Goal: Information Seeking & Learning: Learn about a topic

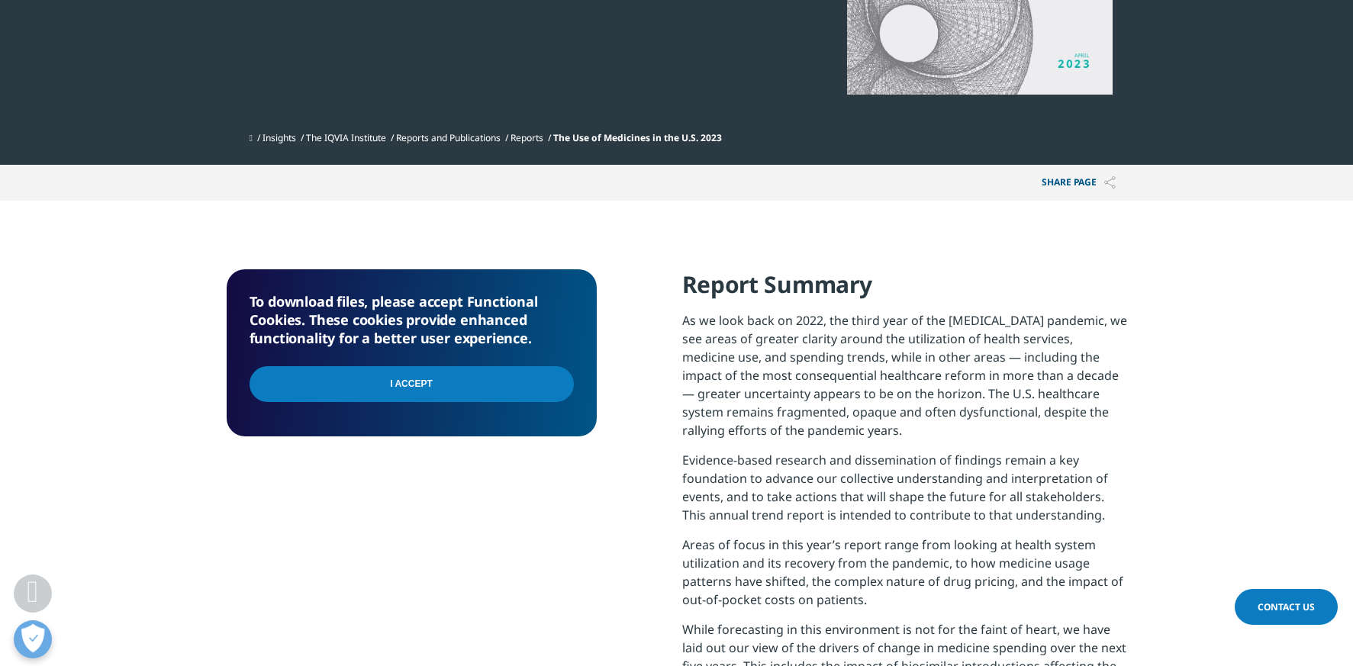
scroll to position [397, 0]
click at [398, 382] on input "I Accept" at bounding box center [412, 385] width 324 height 36
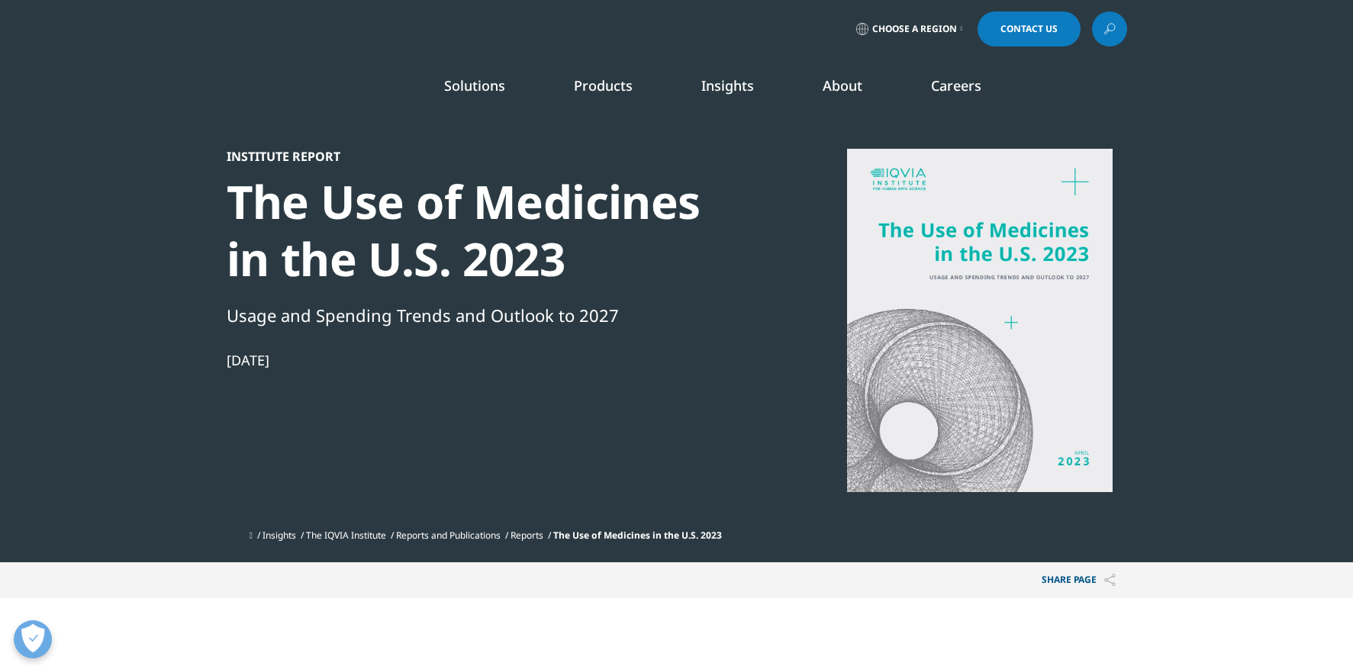
click at [307, 89] on img at bounding box center [288, 89] width 122 height 0
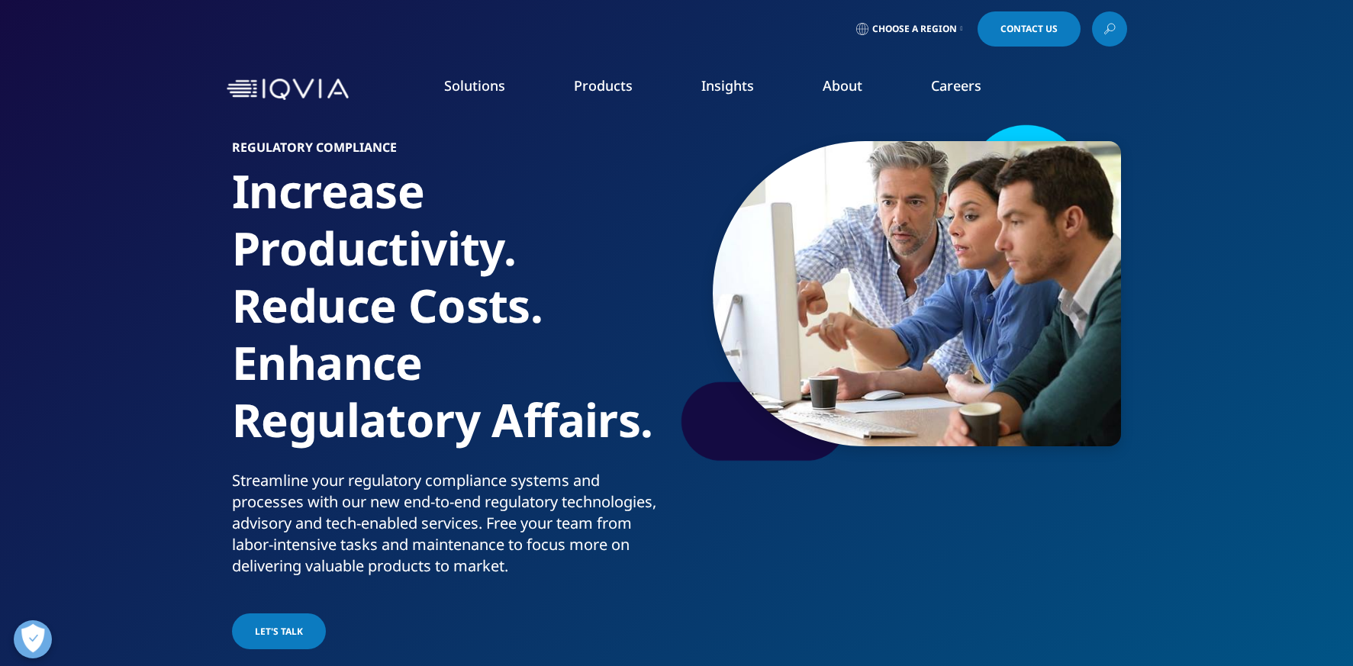
click at [1114, 28] on icon at bounding box center [1110, 27] width 7 height 7
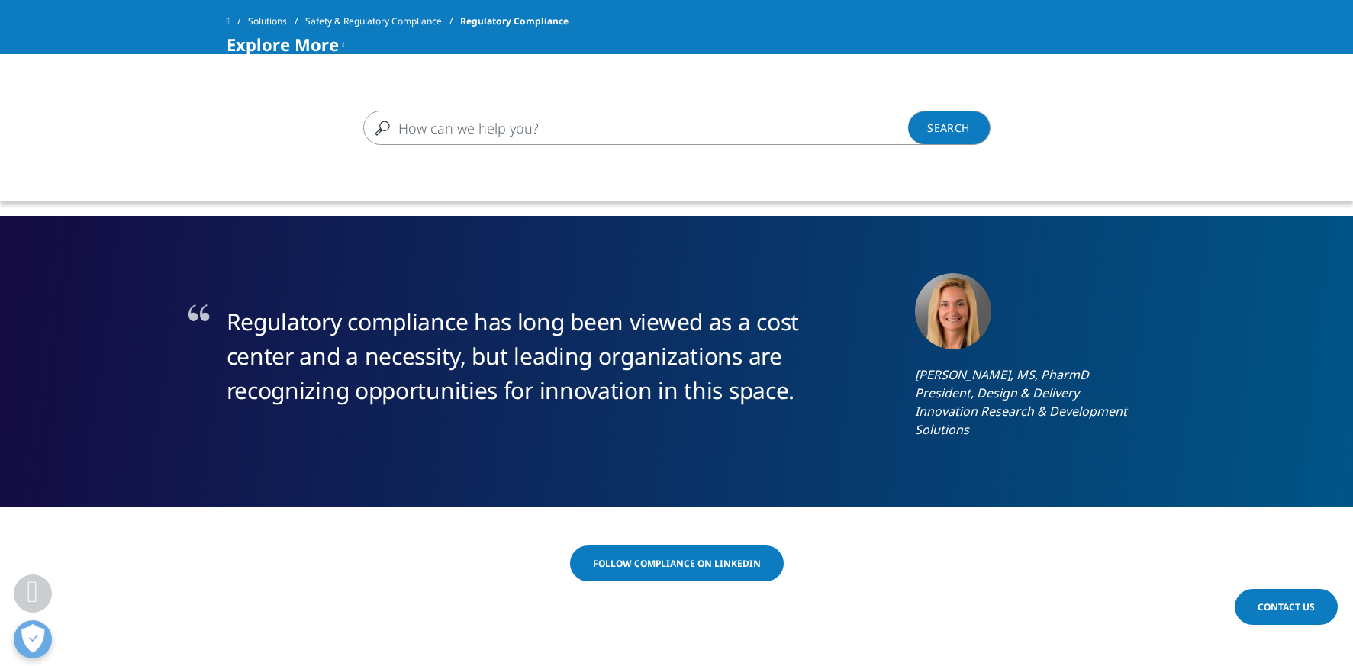
scroll to position [1065, 0]
click at [635, 129] on input "Search" at bounding box center [654, 128] width 583 height 34
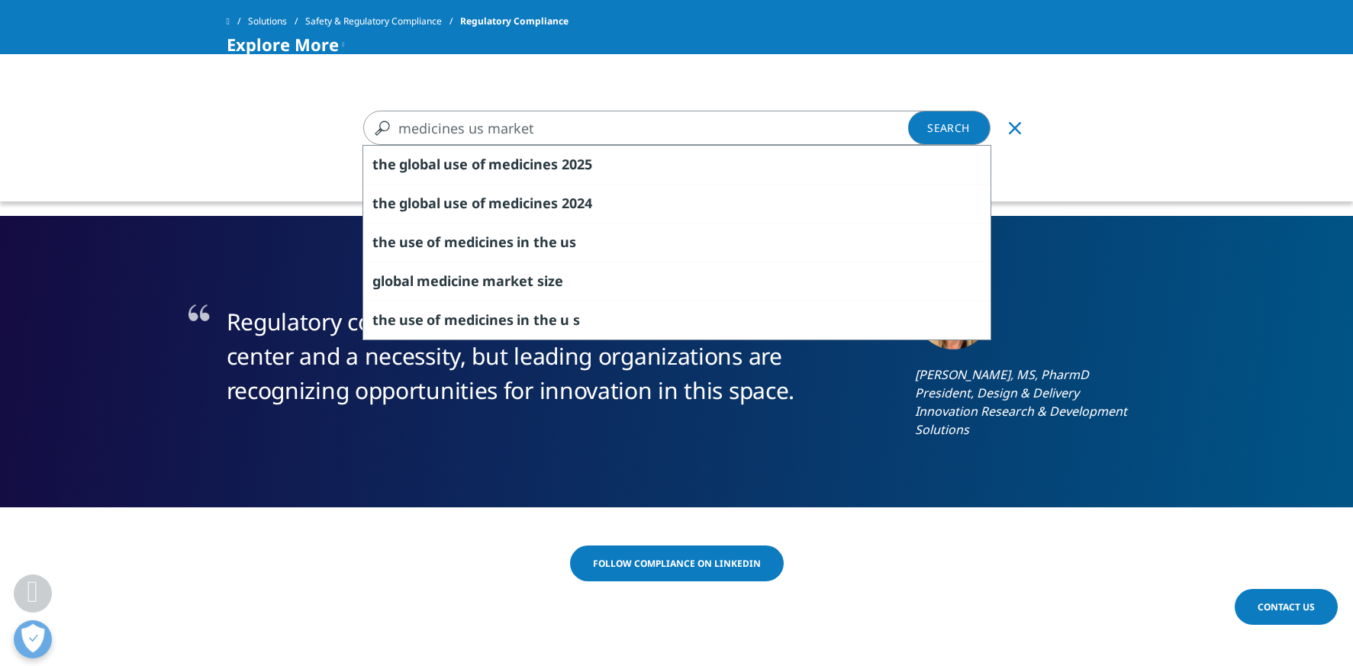
type input "medicines us market"
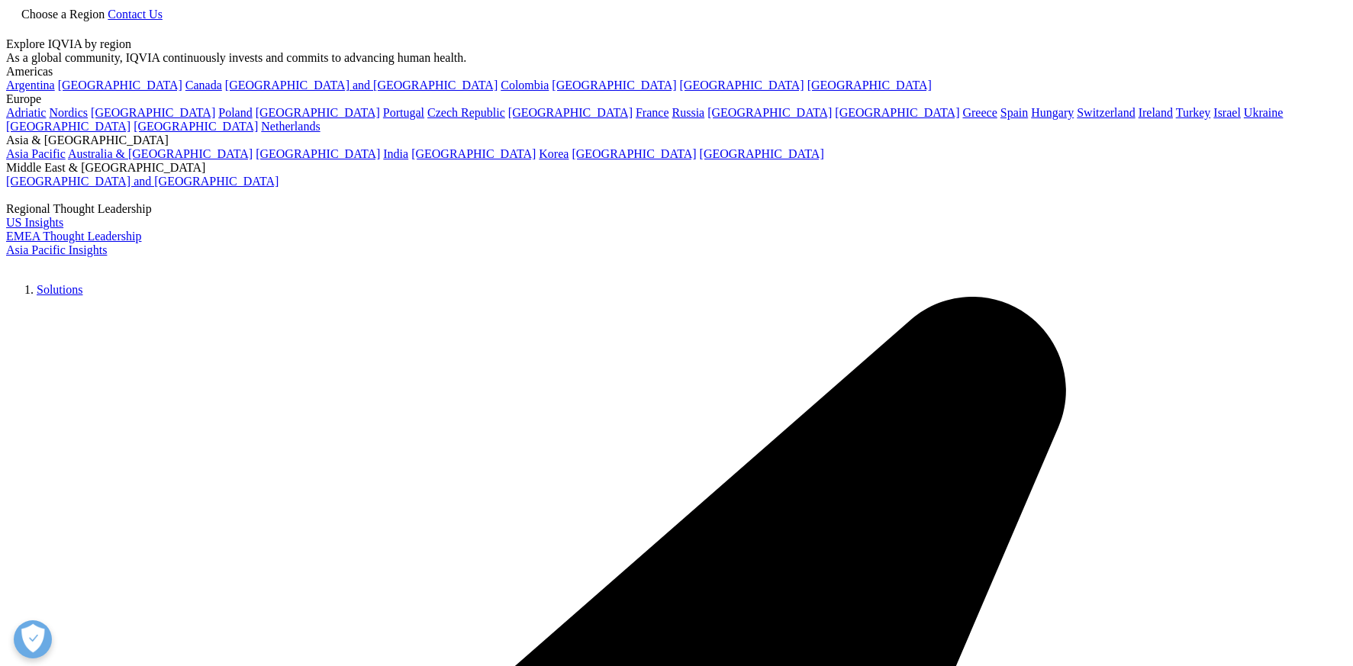
type input "medicines us market"
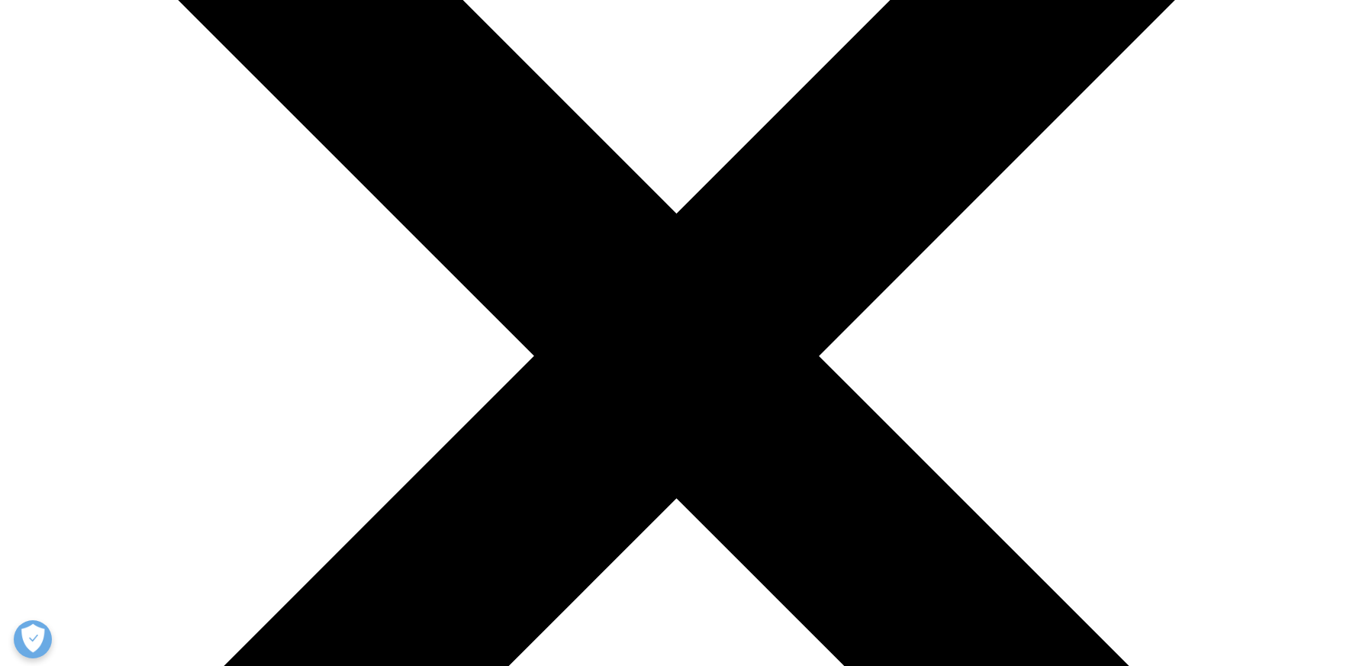
scroll to position [354, 0]
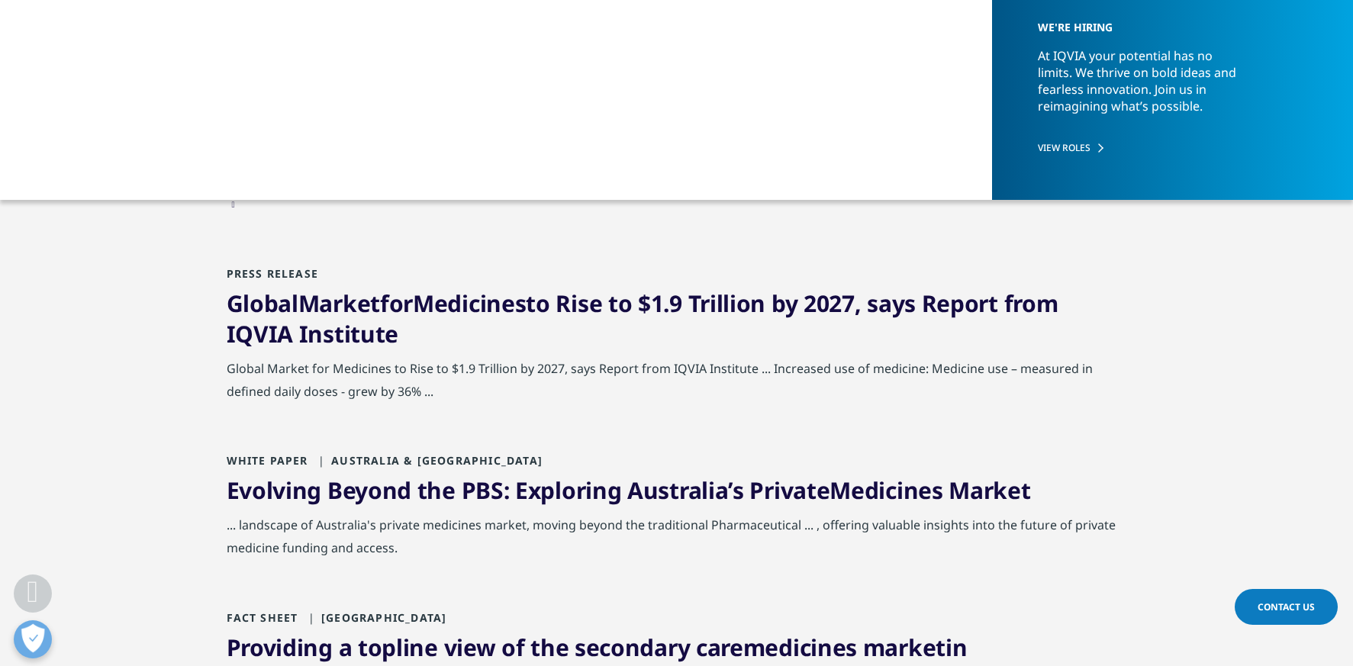
click at [300, 307] on link "Global Market for Medicines to Rise to $1.9 Trillion by 2027, says Report from …" at bounding box center [643, 319] width 832 height 62
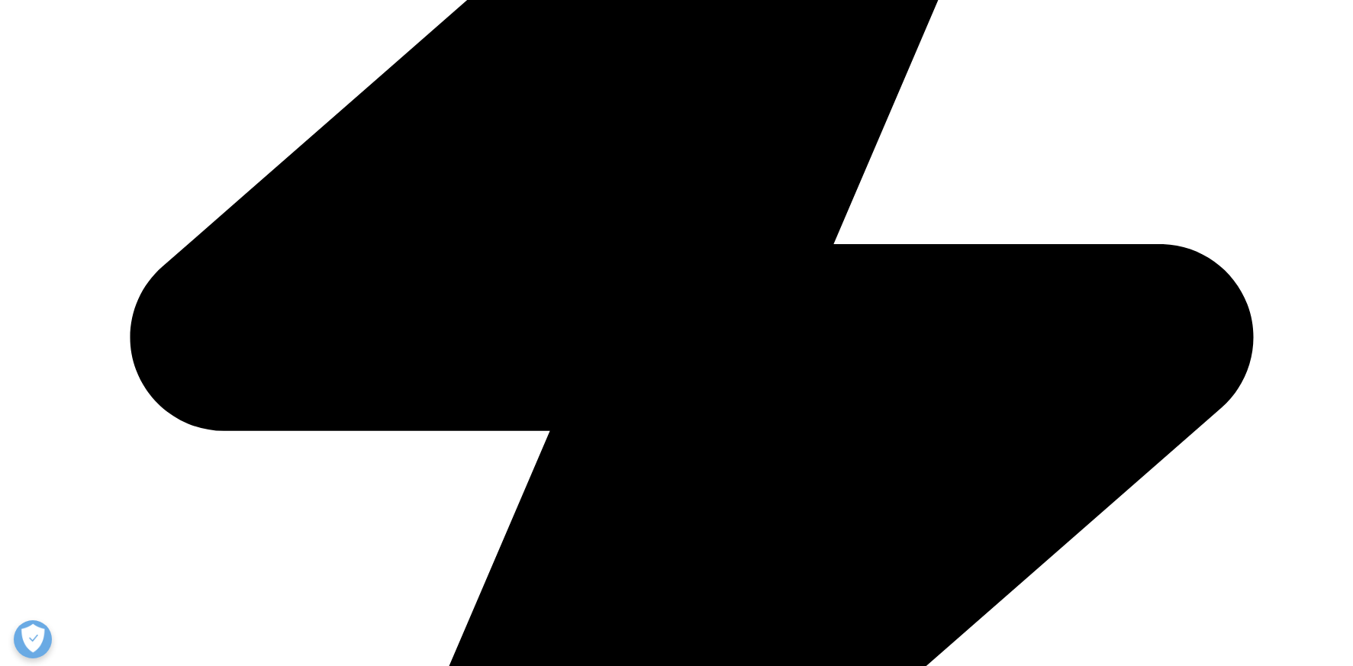
scroll to position [2341, 0]
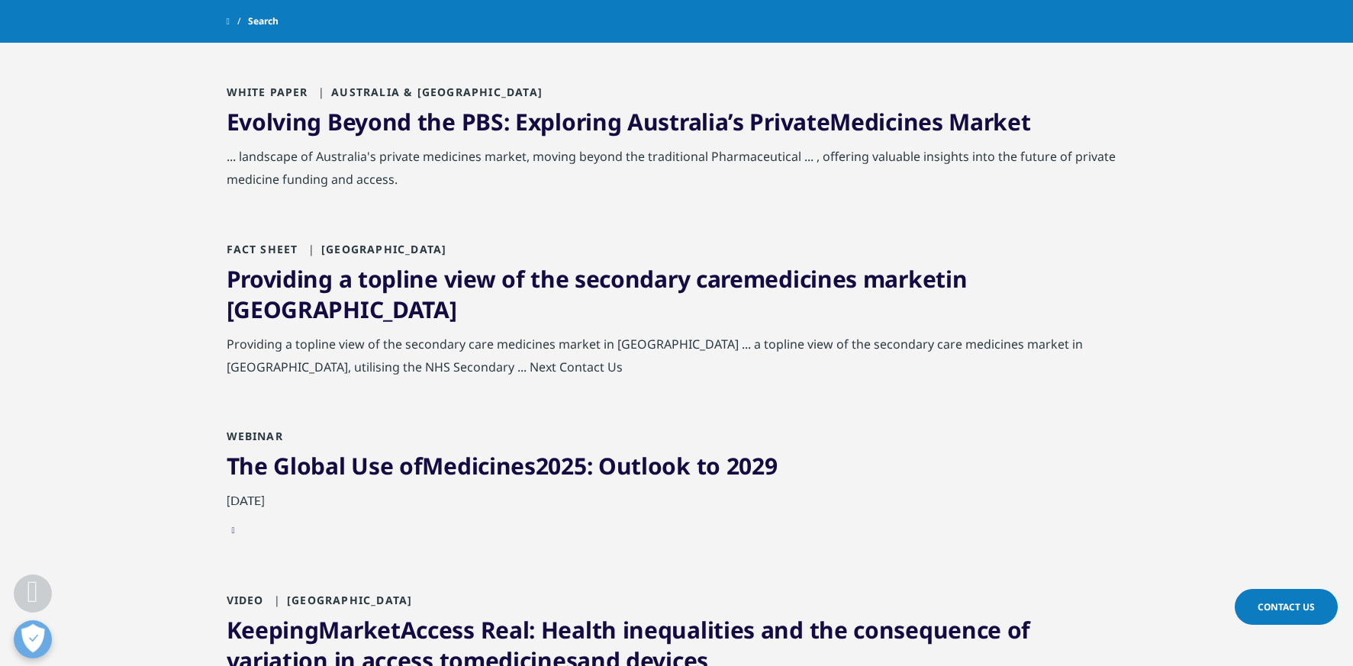
scroll to position [781, 0]
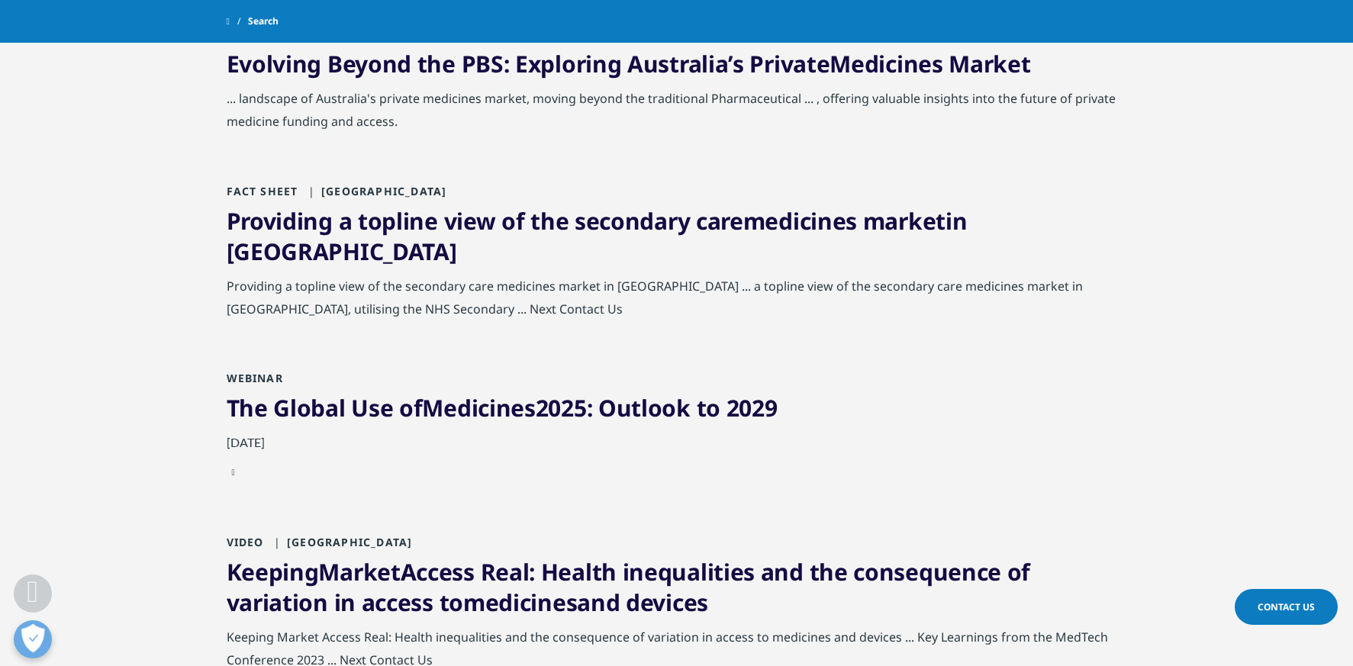
click at [294, 392] on link "The Global Use of Medicines 2025: Outlook to 2029" at bounding box center [502, 407] width 551 height 31
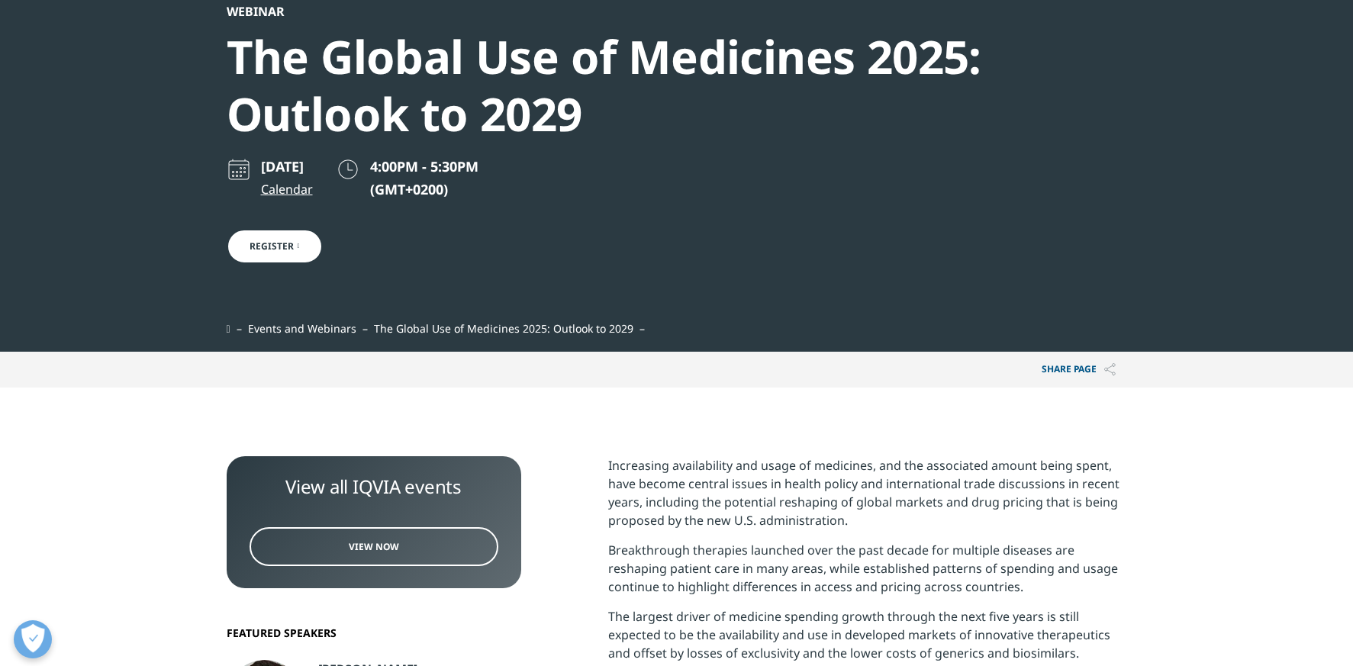
scroll to position [139, 0]
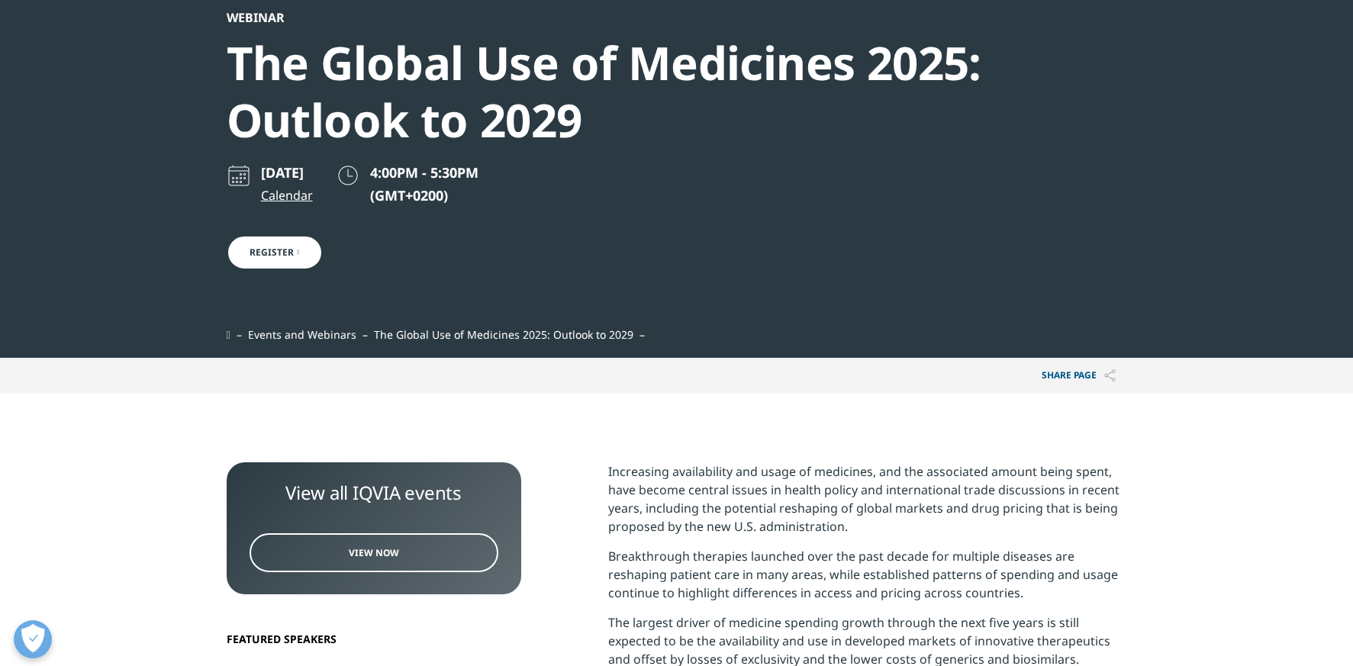
click at [267, 253] on link "Register" at bounding box center [275, 252] width 96 height 35
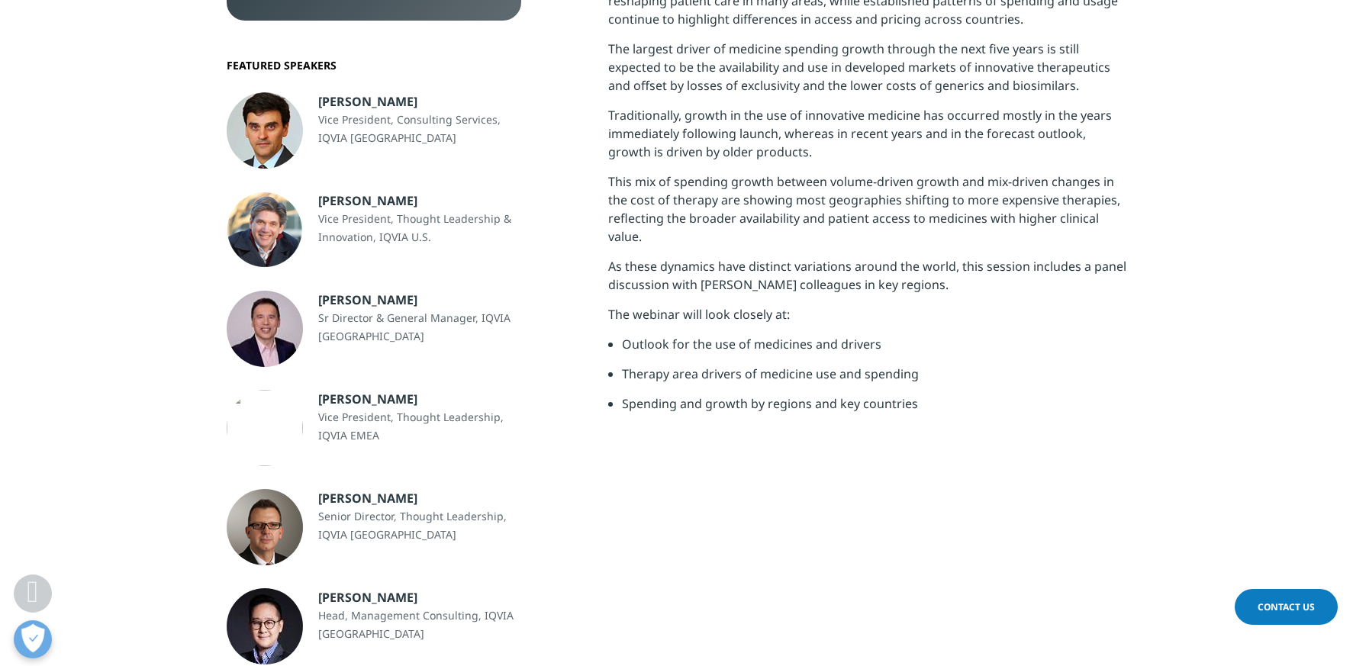
scroll to position [836, 0]
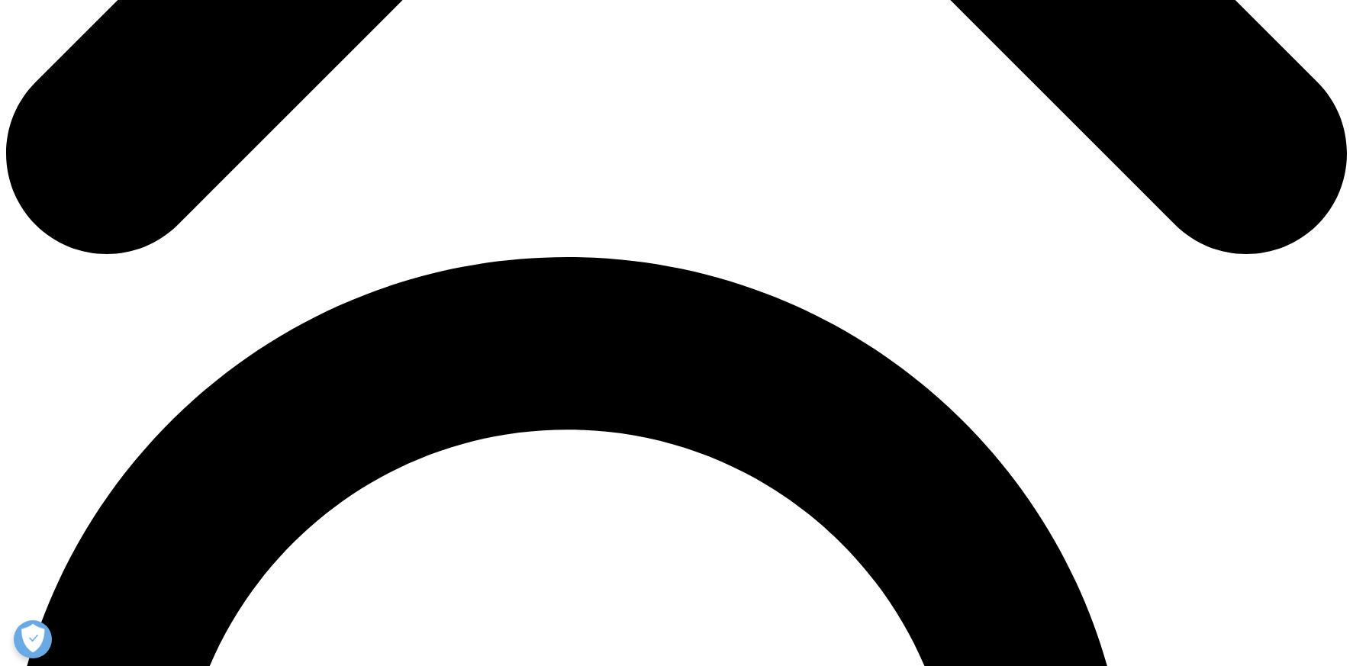
scroll to position [1115, 0]
